Goal: Navigation & Orientation: Find specific page/section

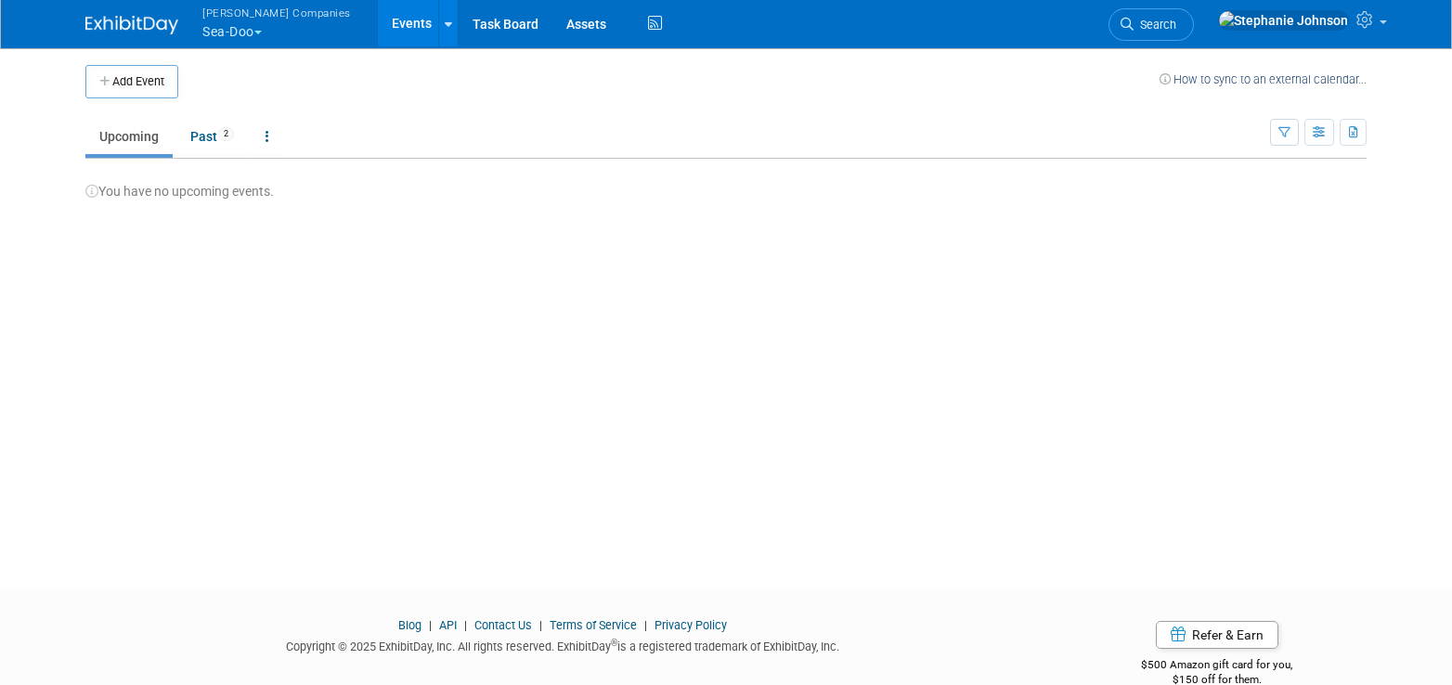
click at [265, 36] on button "[PERSON_NAME] Companies Sea-Doo" at bounding box center [288, 24] width 174 height 48
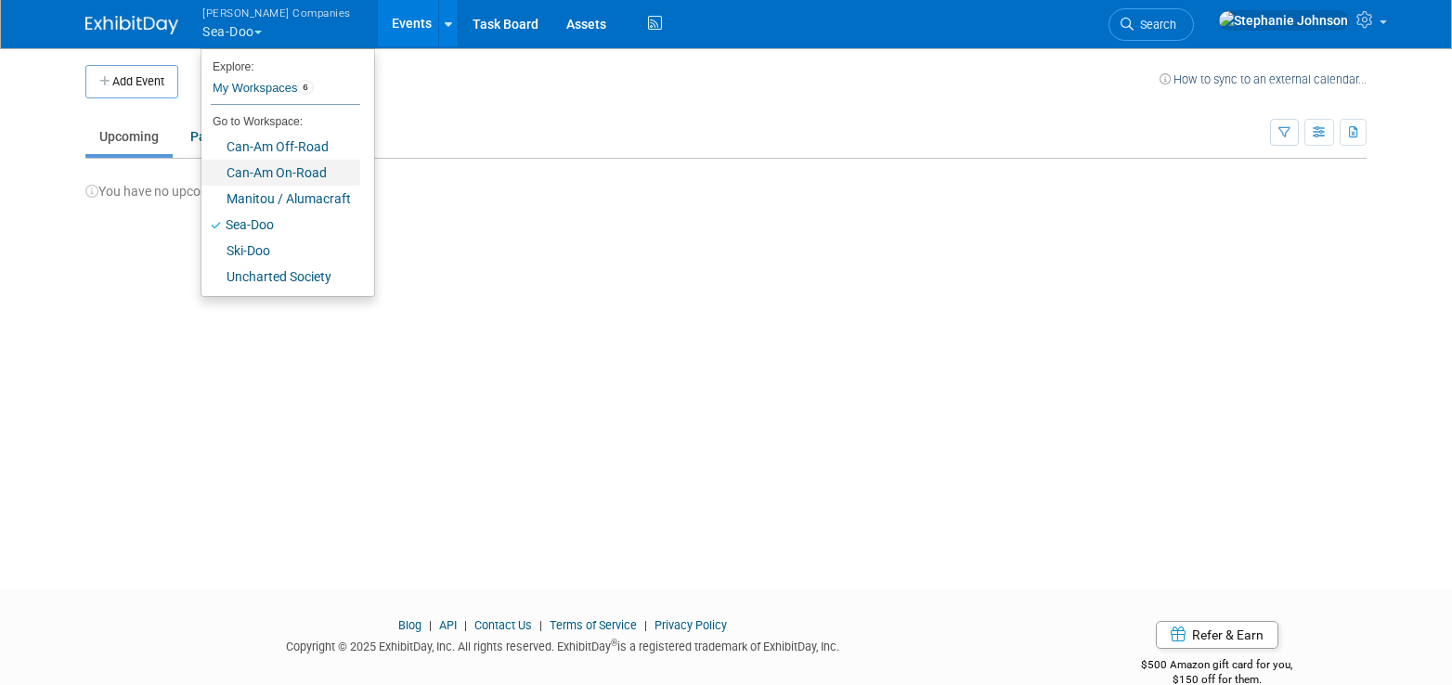
click at [270, 177] on link "Can-Am On-Road" at bounding box center [280, 173] width 159 height 26
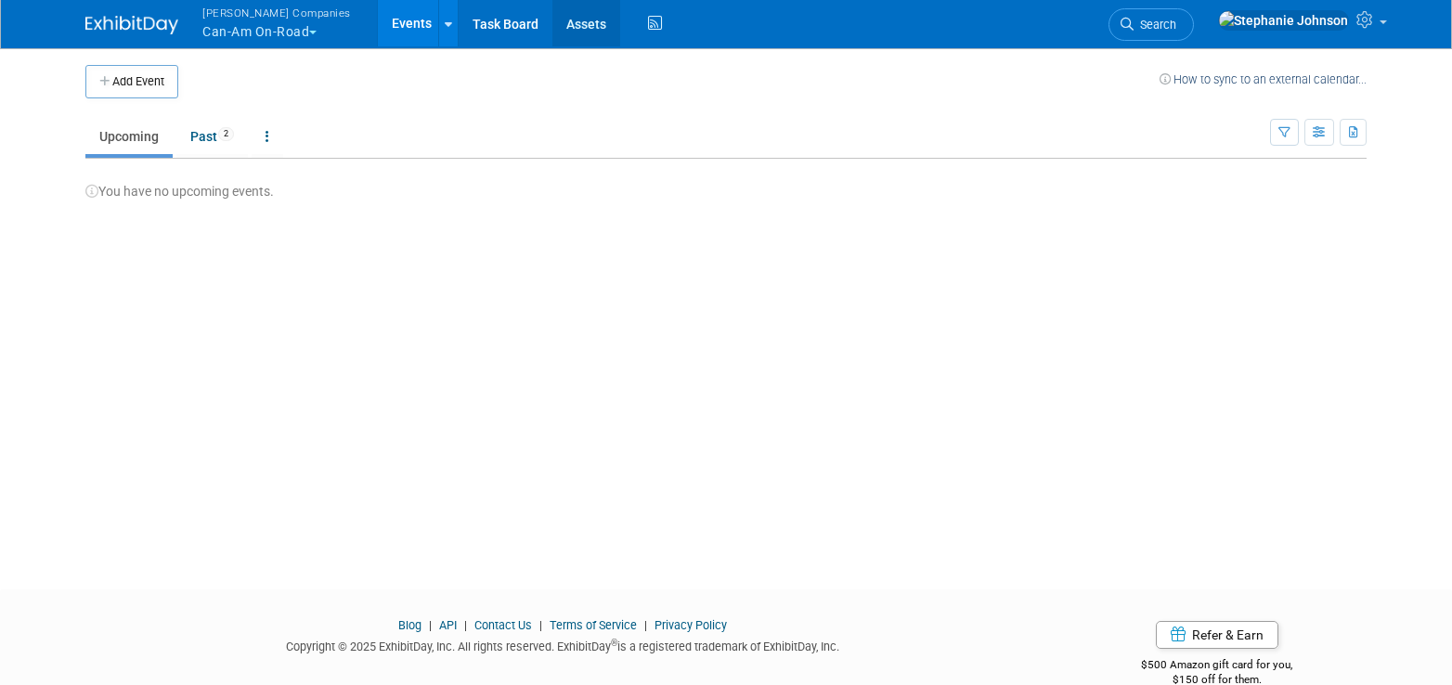
click at [566, 24] on link "Assets" at bounding box center [586, 23] width 68 height 46
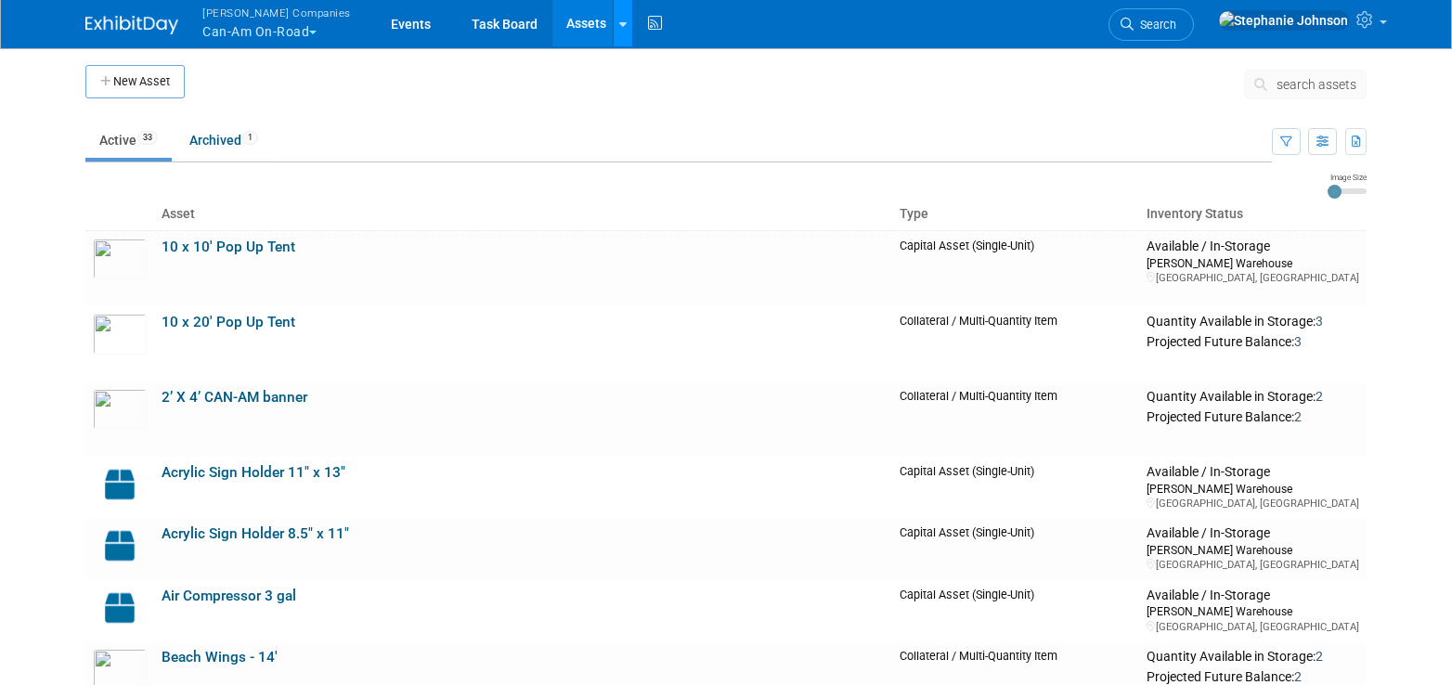
click at [613, 32] on link at bounding box center [622, 23] width 19 height 46
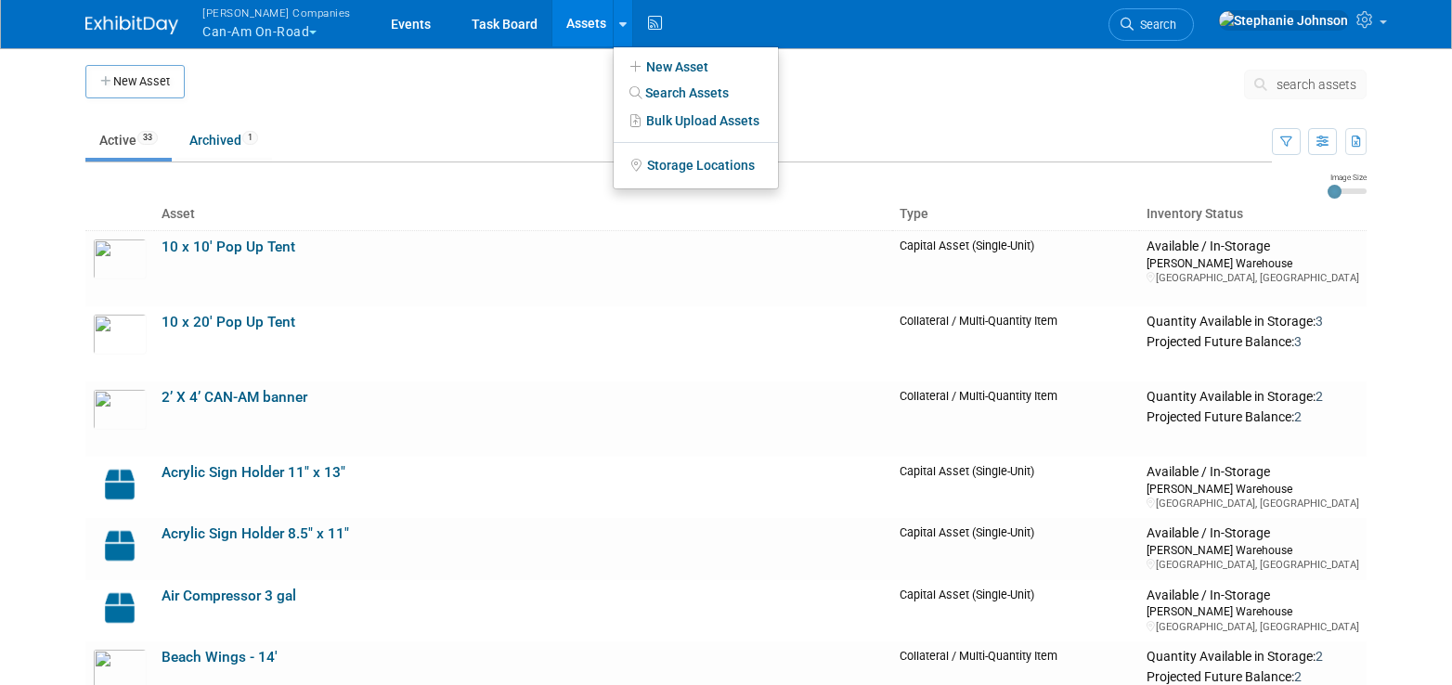
click at [532, 102] on td at bounding box center [714, 88] width 1059 height 46
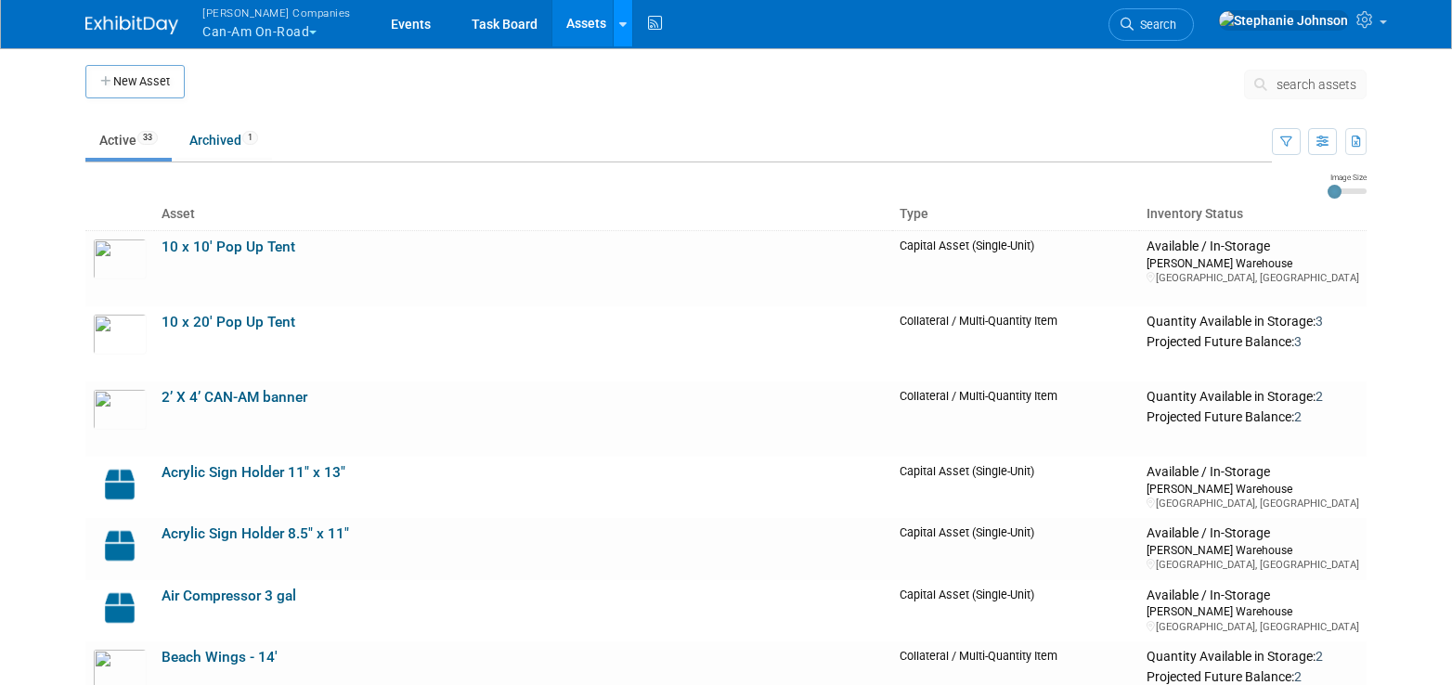
click at [613, 34] on link at bounding box center [622, 23] width 19 height 46
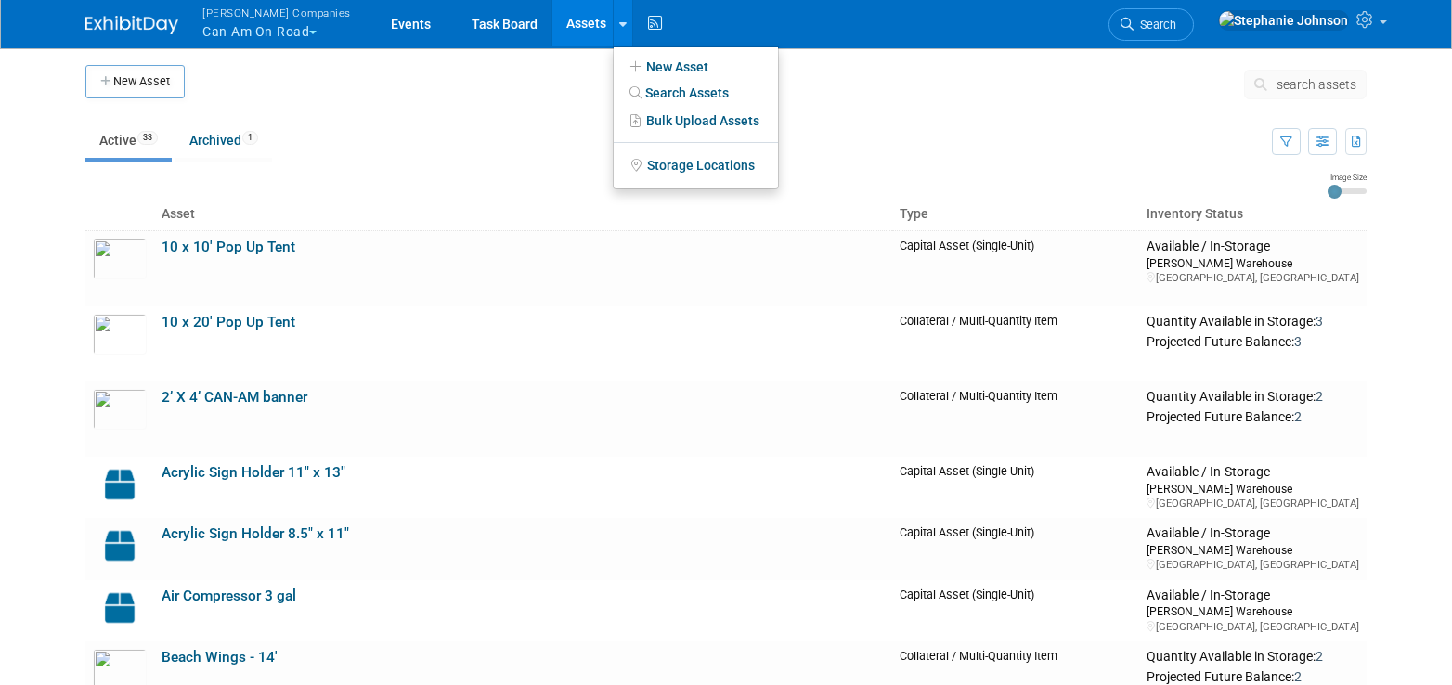
click at [534, 97] on td at bounding box center [714, 88] width 1059 height 46
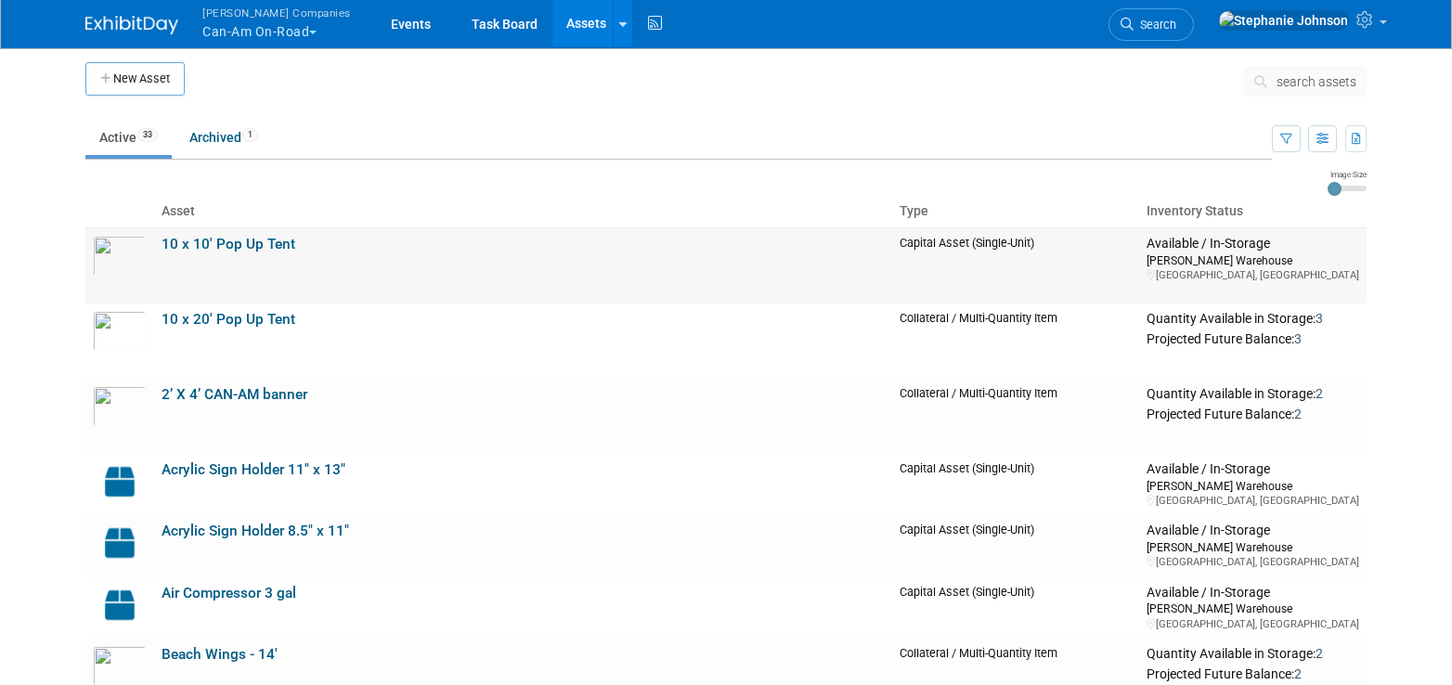
scroll to position [4, 0]
click at [234, 243] on link "10 x 10' Pop Up Tent" at bounding box center [229, 243] width 134 height 17
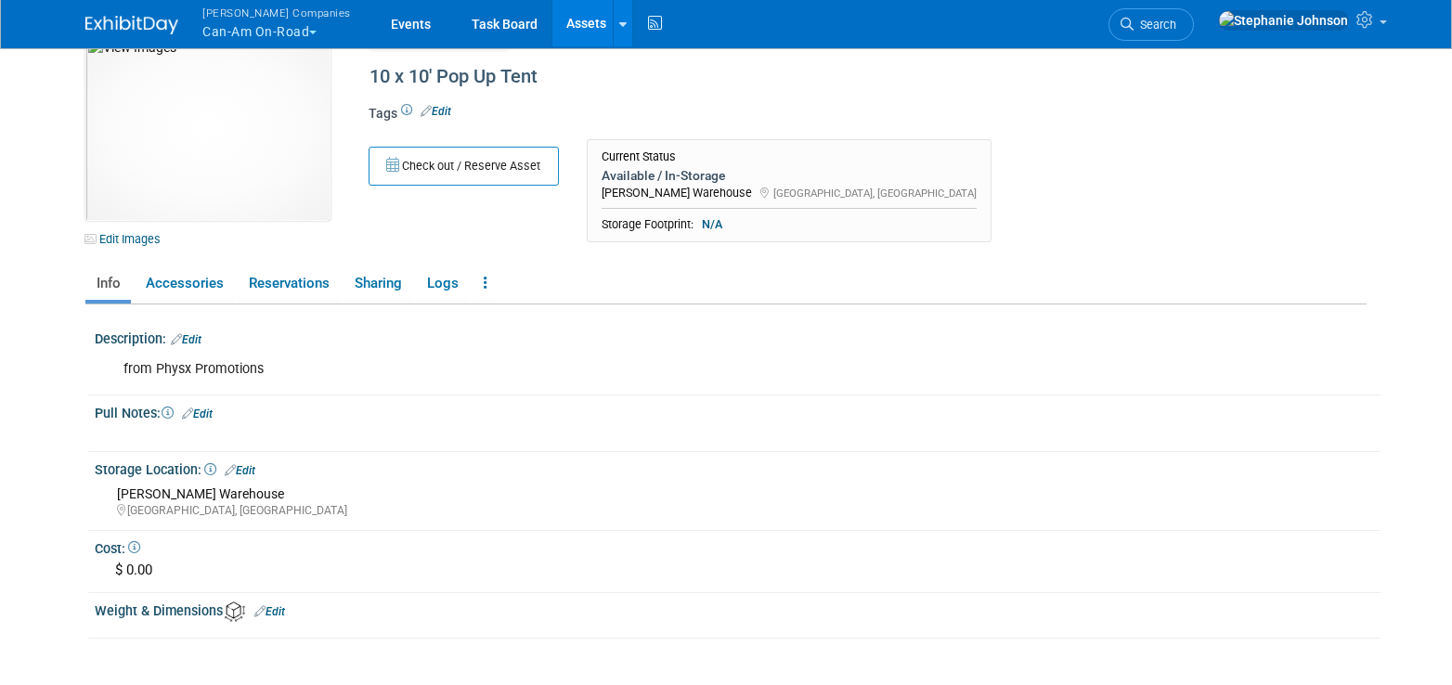
scroll to position [35, 0]
click at [162, 288] on link "Accessories" at bounding box center [184, 282] width 99 height 32
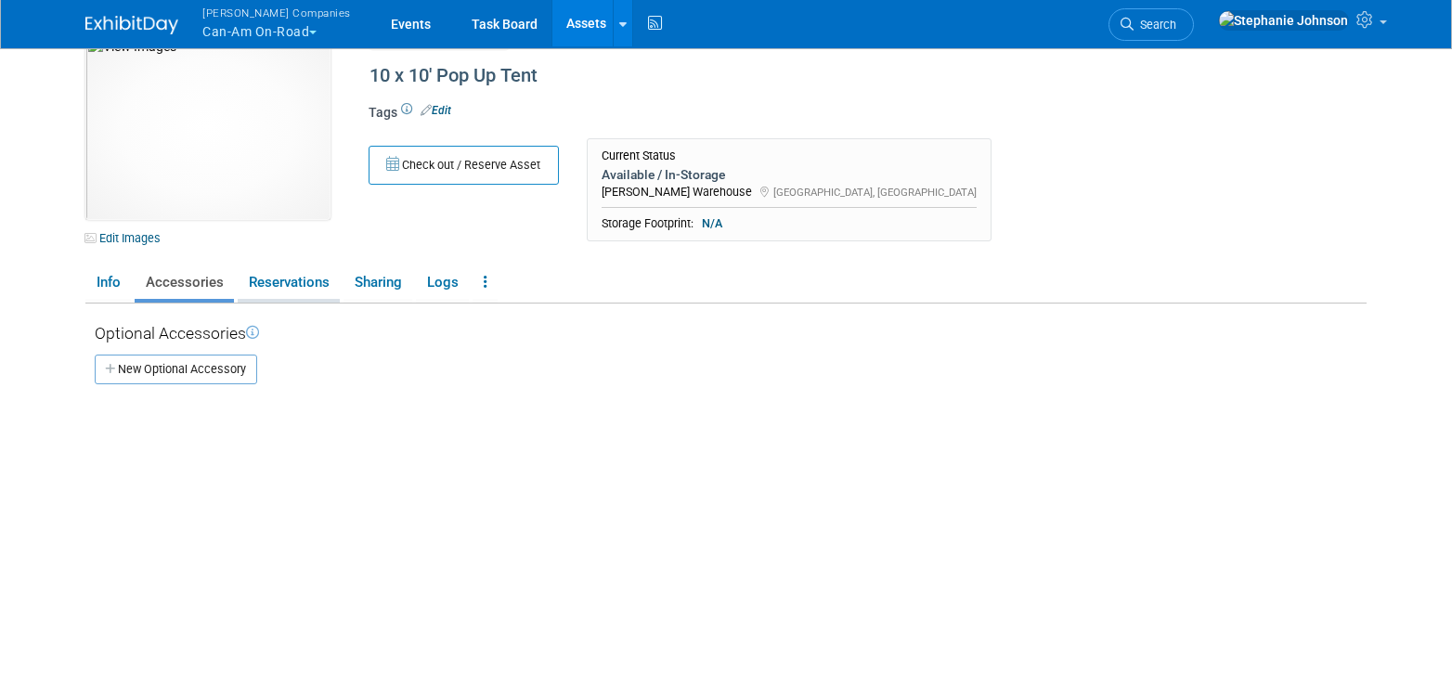
click at [271, 284] on link "Reservations" at bounding box center [289, 282] width 102 height 32
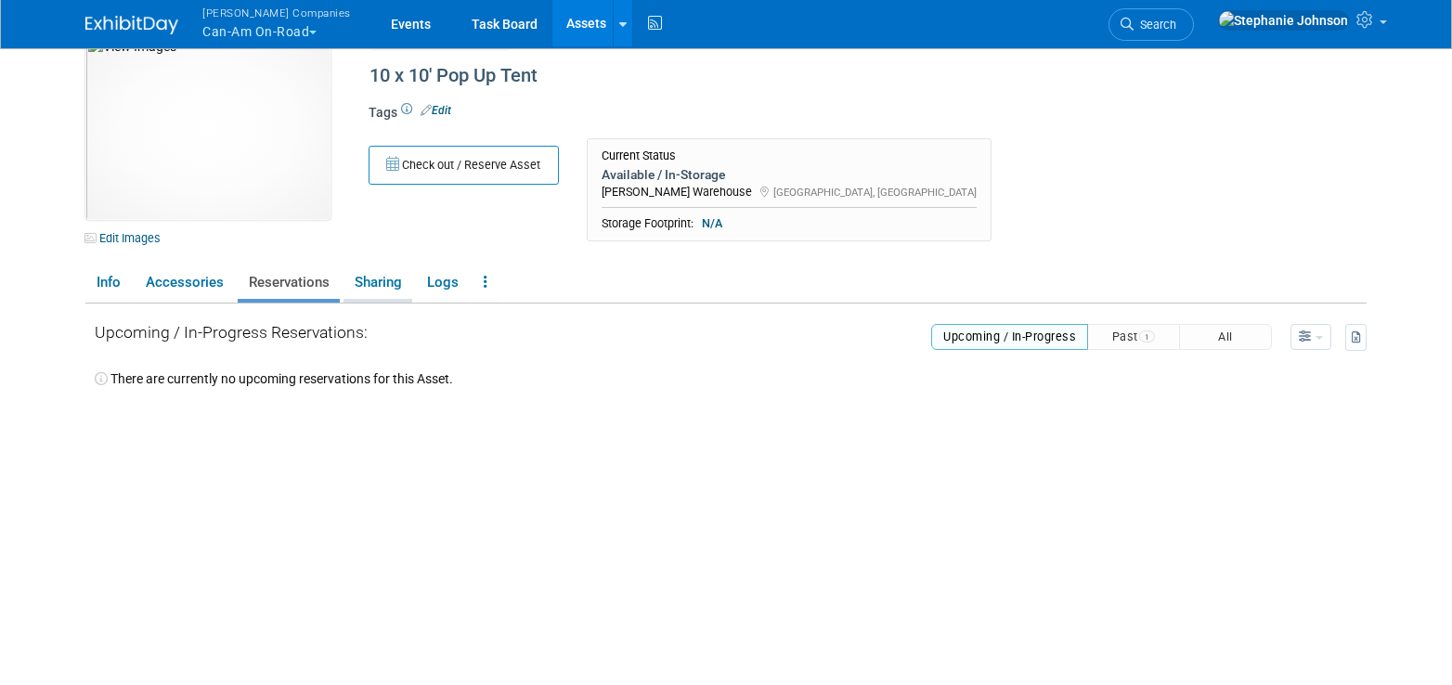
click at [396, 282] on link "Sharing" at bounding box center [378, 282] width 69 height 32
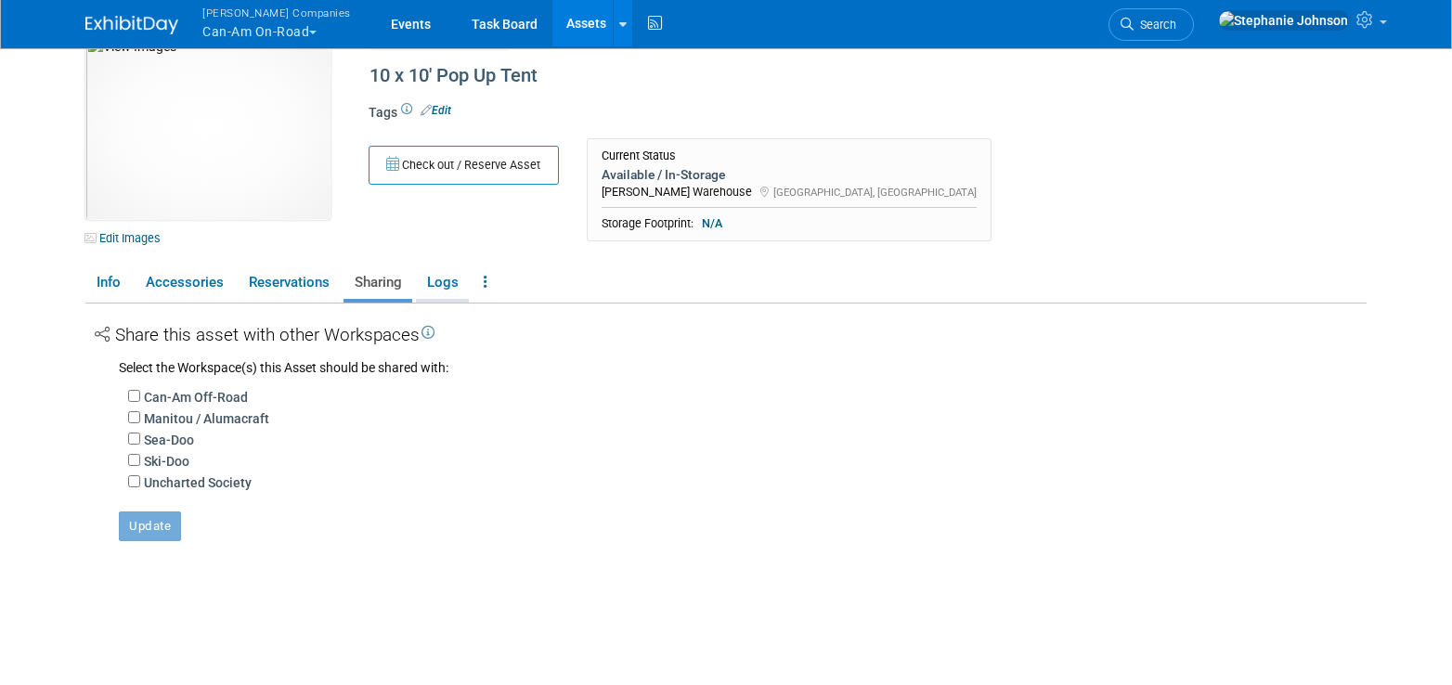
click at [444, 282] on link "Logs" at bounding box center [442, 282] width 53 height 32
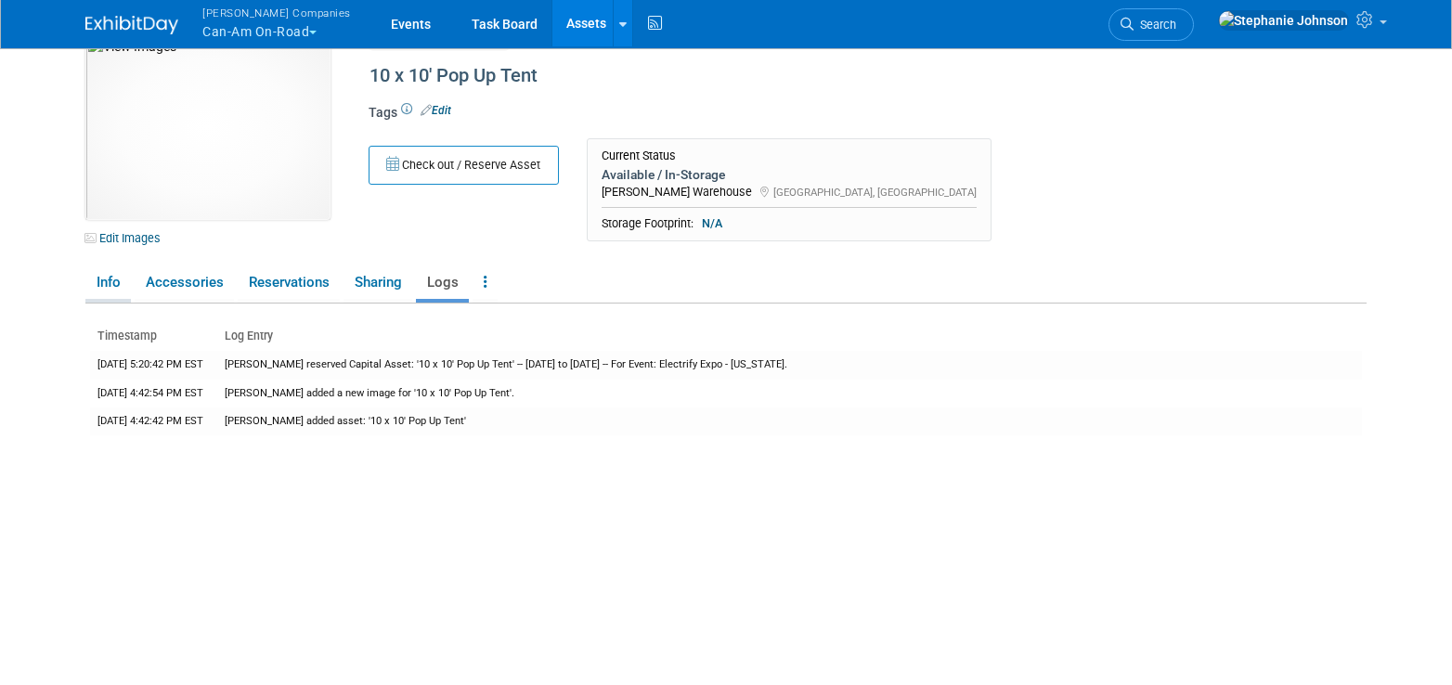
click at [103, 283] on link "Info" at bounding box center [107, 282] width 45 height 32
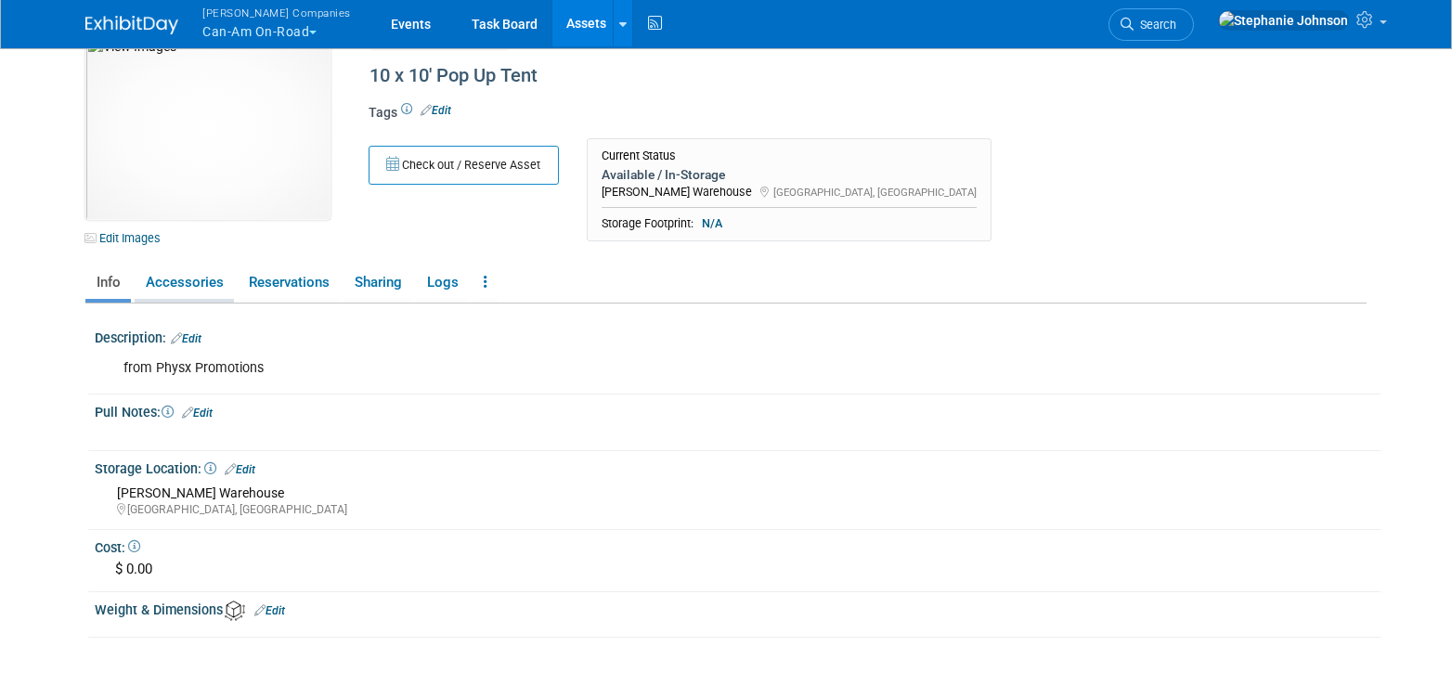
click at [184, 279] on link "Accessories" at bounding box center [184, 282] width 99 height 32
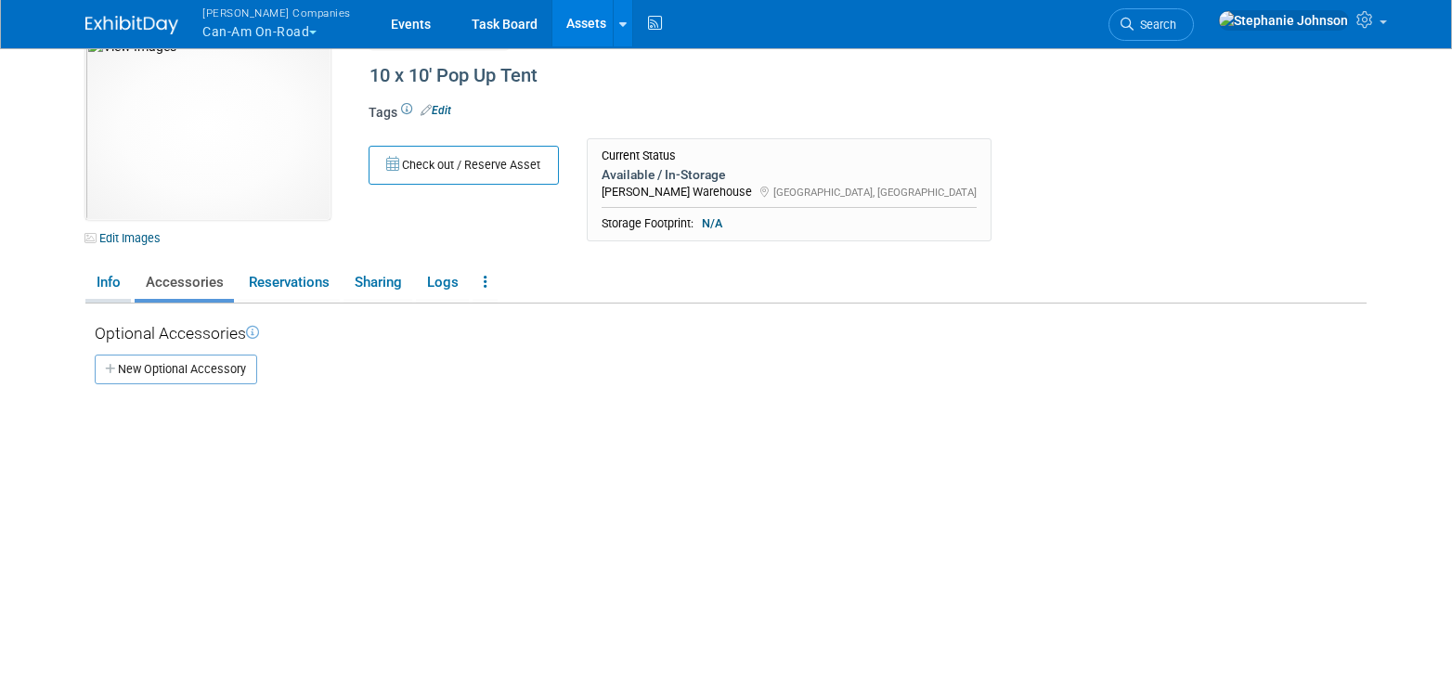
click at [112, 293] on link "Info" at bounding box center [107, 282] width 45 height 32
